Goal: Information Seeking & Learning: Compare options

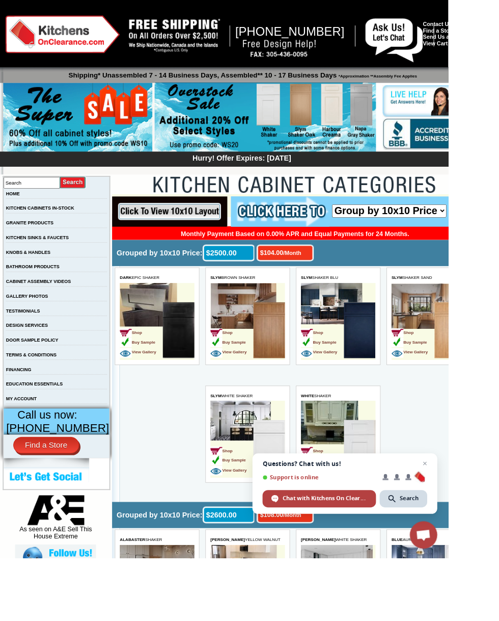
click at [50, 234] on link "KITCHEN CABINETS IN-STOCK" at bounding box center [45, 232] width 76 height 6
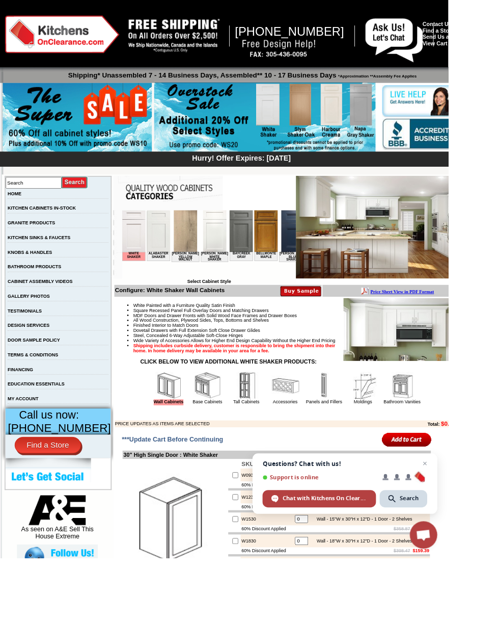
click at [24, 218] on link "HOME" at bounding box center [16, 215] width 15 height 6
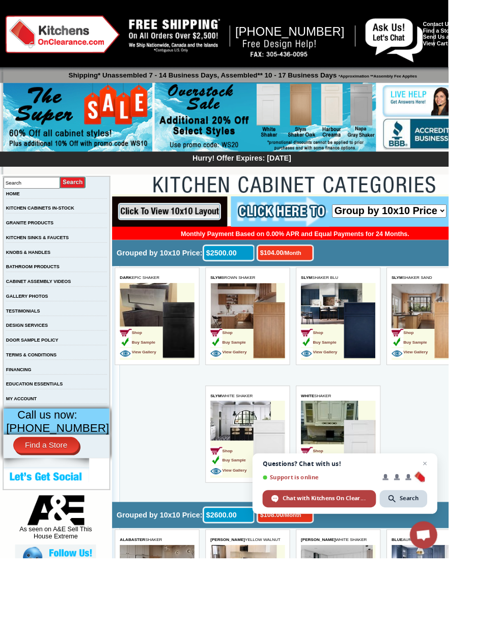
click at [247, 455] on td "Shop Buy Sample View Gallery" at bounding box center [245, 477] width 48 height 64
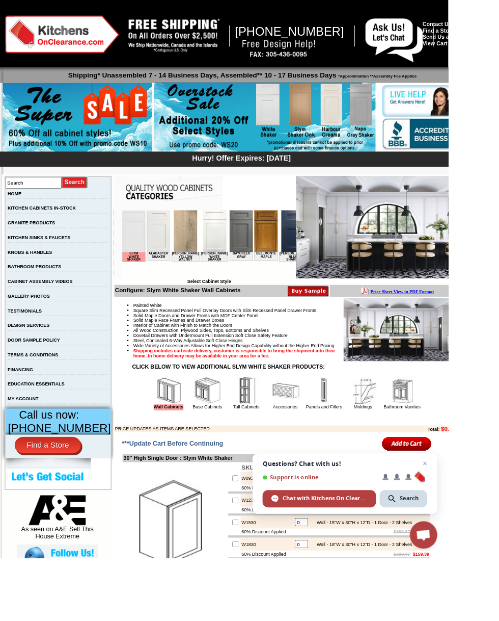
click at [24, 218] on link "HOME" at bounding box center [16, 215] width 15 height 6
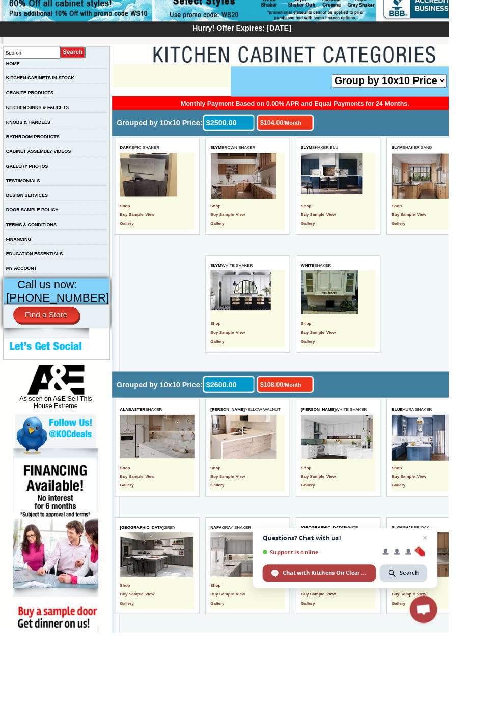
scroll to position [146, 0]
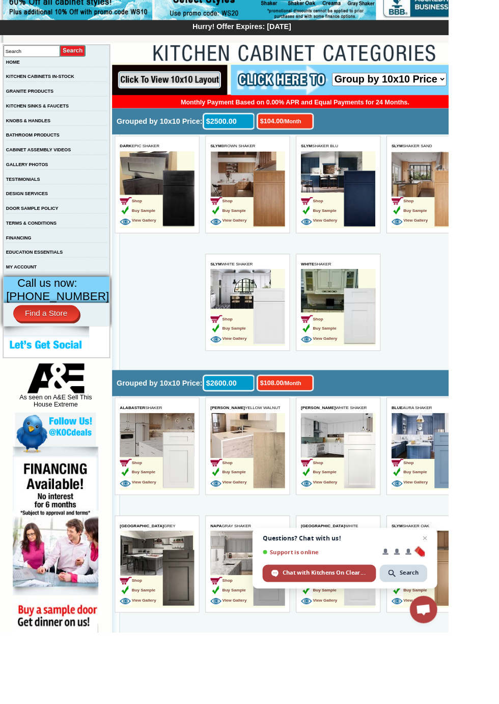
click at [152, 497] on td "Shop Buy Sample View Gallery" at bounding box center [144, 506] width 48 height 64
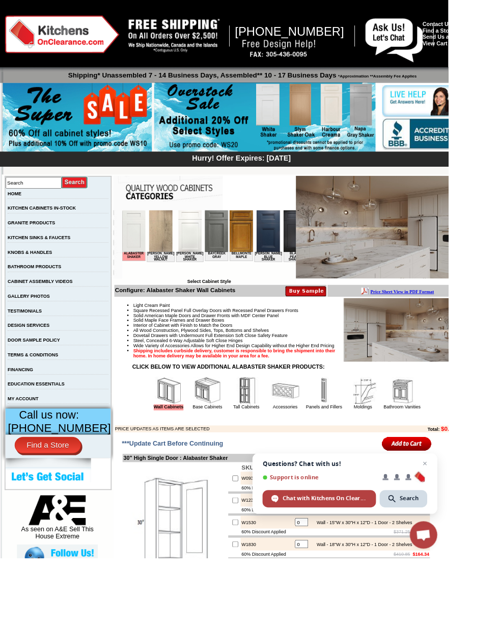
click at [24, 218] on link "HOME" at bounding box center [16, 215] width 15 height 6
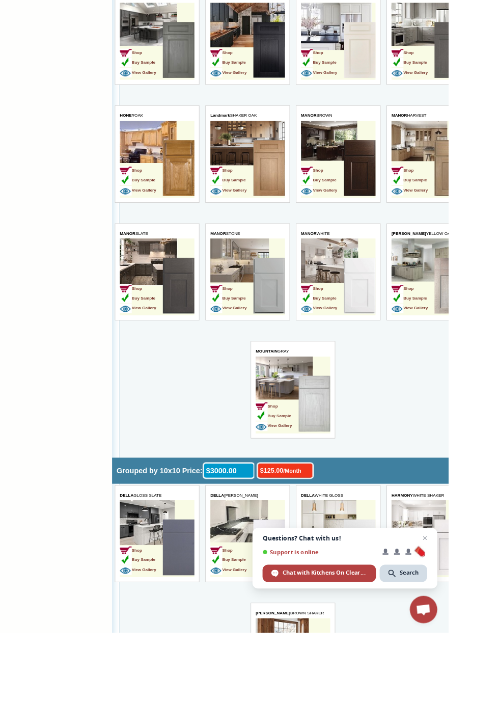
scroll to position [1027, 0]
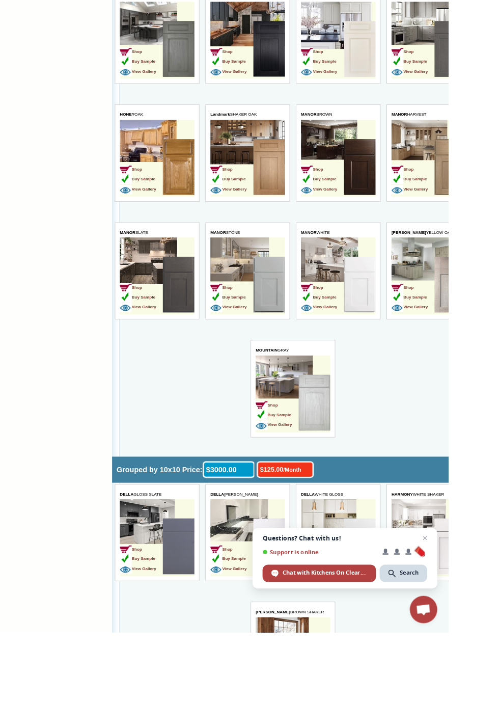
click at [249, 620] on td "Shop Buy Sample View Gallery" at bounding box center [245, 692] width 48 height 64
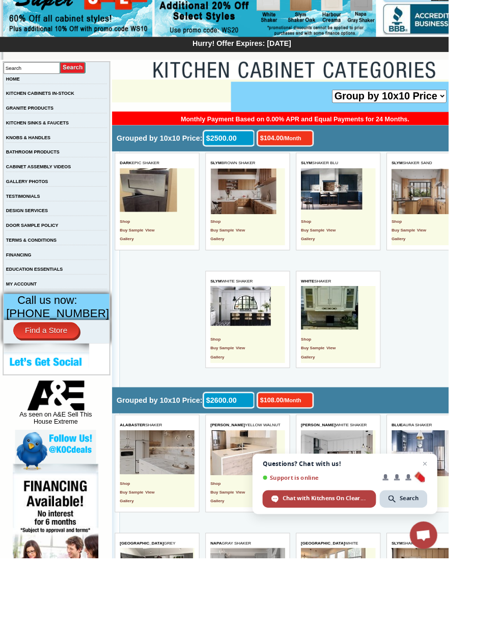
scroll to position [127, 0]
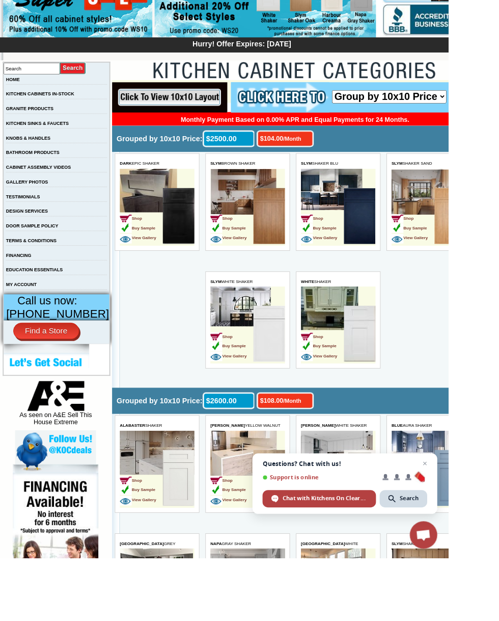
click at [252, 343] on td "Shop Buy Sample View Gallery" at bounding box center [245, 363] width 48 height 64
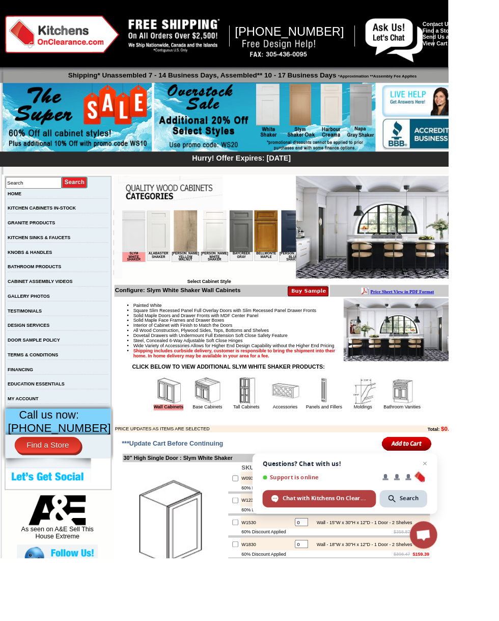
click at [186, 232] on img at bounding box center [193, 233] width 26 height 46
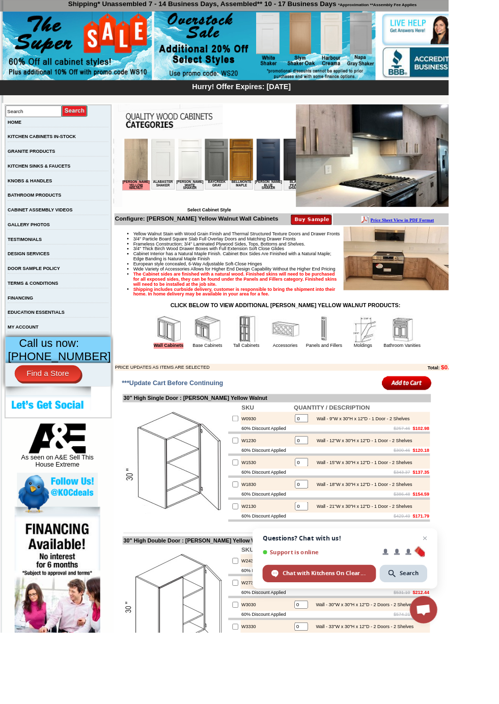
scroll to position [82, 0]
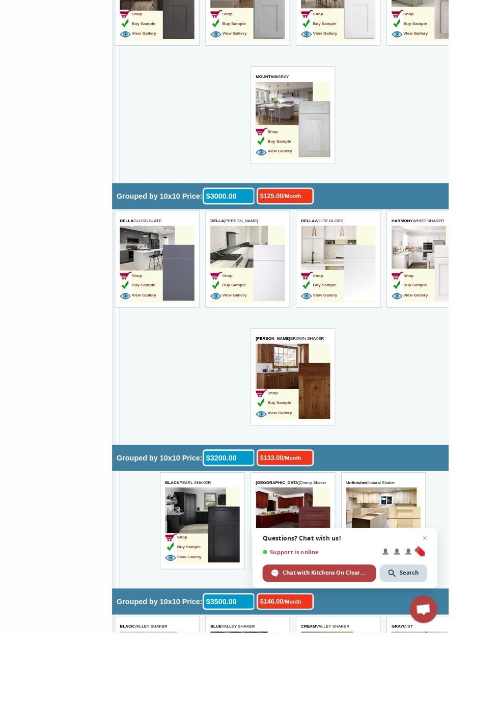
scroll to position [1333, 0]
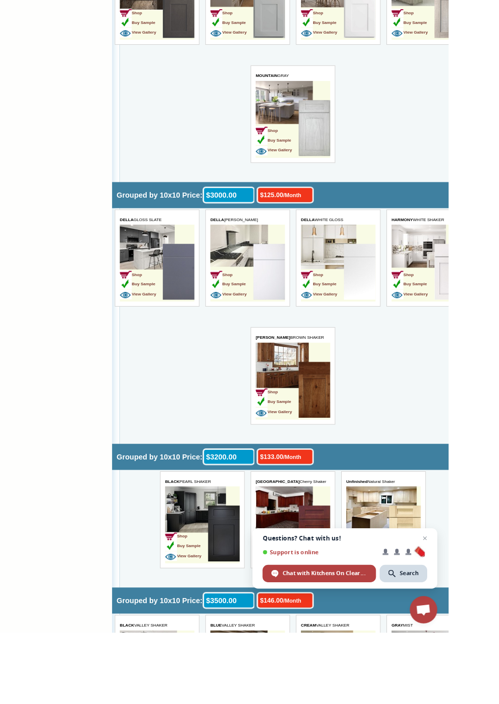
click at [279, 406] on img at bounding box center [286, 416] width 35 height 62
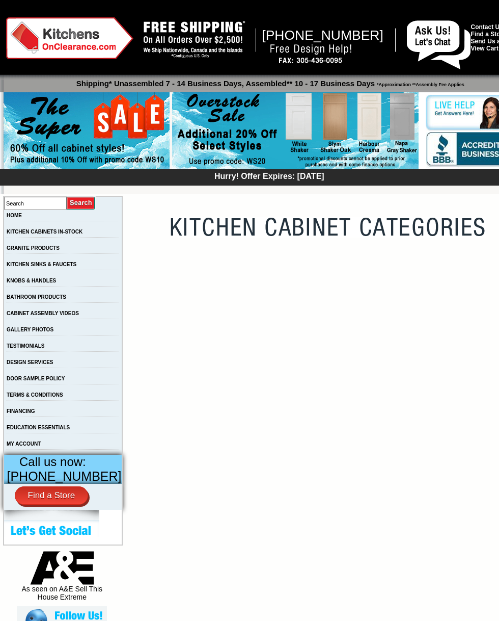
scroll to position [642, 0]
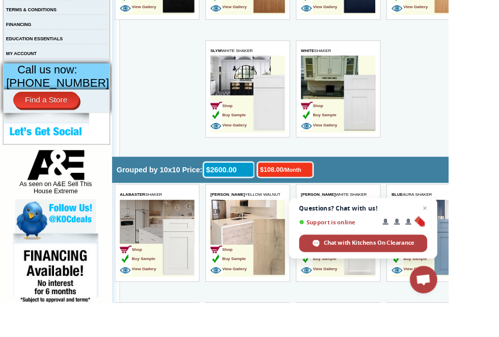
scroll to position [385, 0]
